Goal: Find specific page/section: Find specific page/section

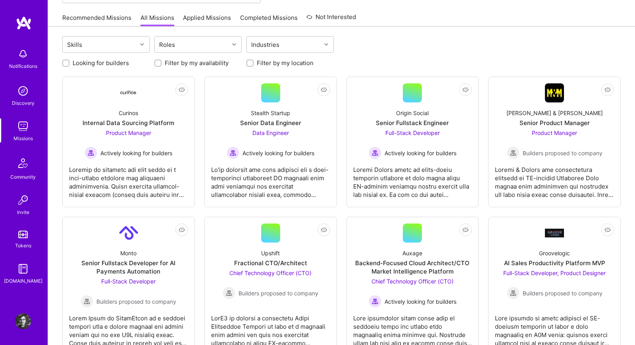
scroll to position [88, 0]
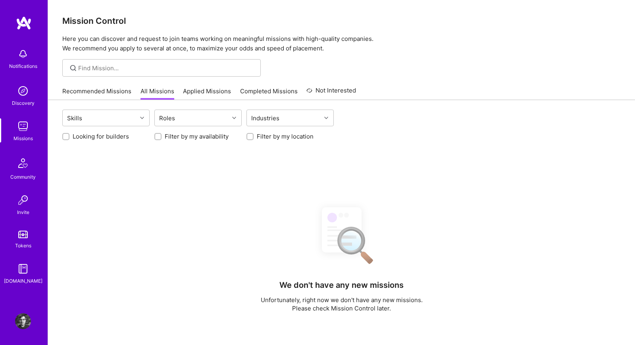
scroll to position [88, 0]
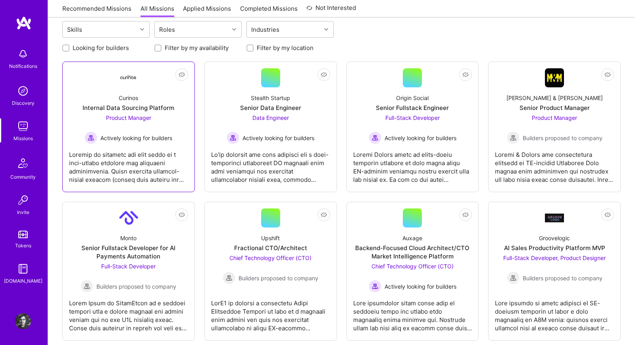
click at [164, 148] on div at bounding box center [128, 164] width 119 height 40
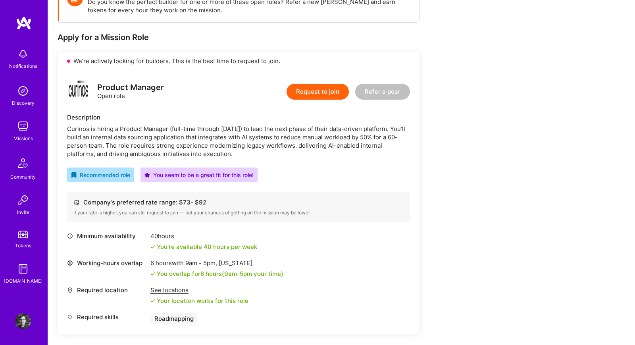
scroll to position [177, 0]
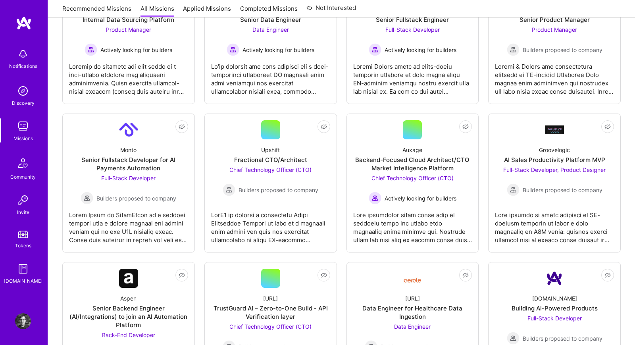
scroll to position [88, 0]
